Goal: Find specific page/section: Find specific page/section

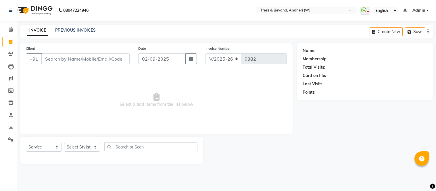
select select "4368"
select select "service"
click at [82, 31] on link "PREVIOUS INVOICES" at bounding box center [75, 30] width 41 height 5
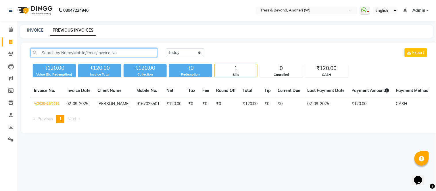
click at [58, 55] on input "text" at bounding box center [93, 52] width 127 height 9
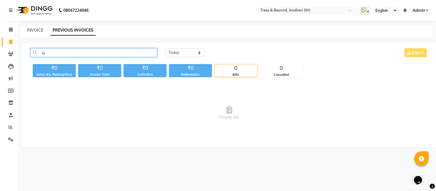
type input "i"
type input "q"
type input "i"
type input "k"
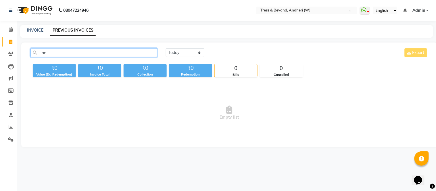
type input "a"
type input "m"
